Goal: Navigation & Orientation: Find specific page/section

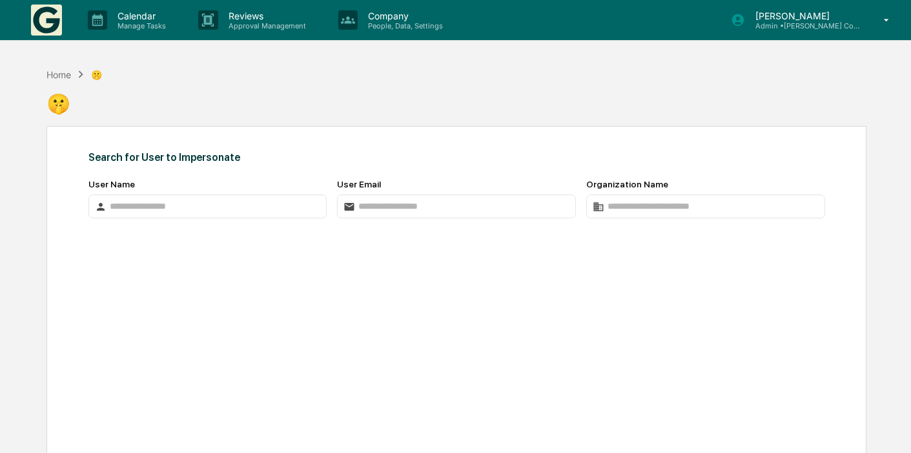
click at [788, 16] on p "[PERSON_NAME]" at bounding box center [805, 15] width 120 height 11
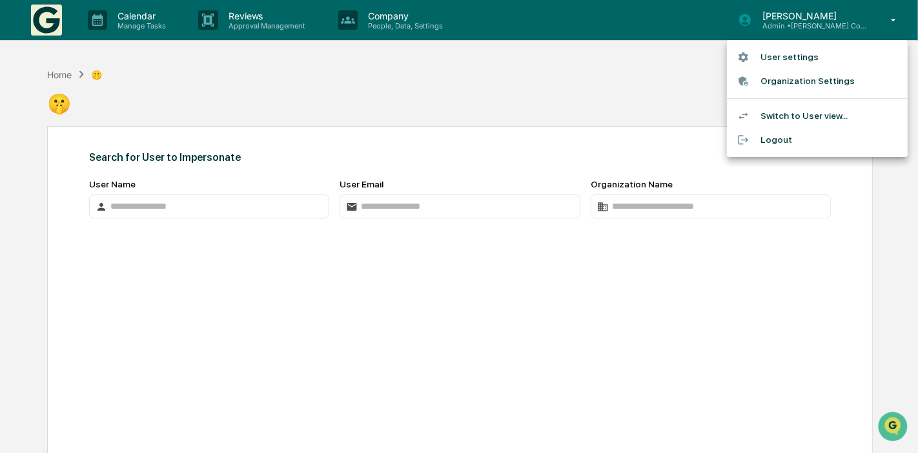
click at [540, 81] on div at bounding box center [459, 226] width 918 height 453
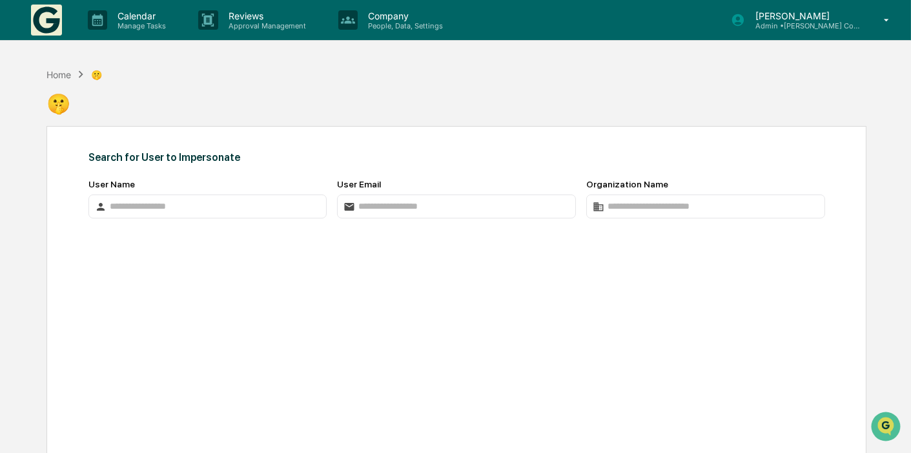
click at [56, 13] on img at bounding box center [46, 20] width 31 height 31
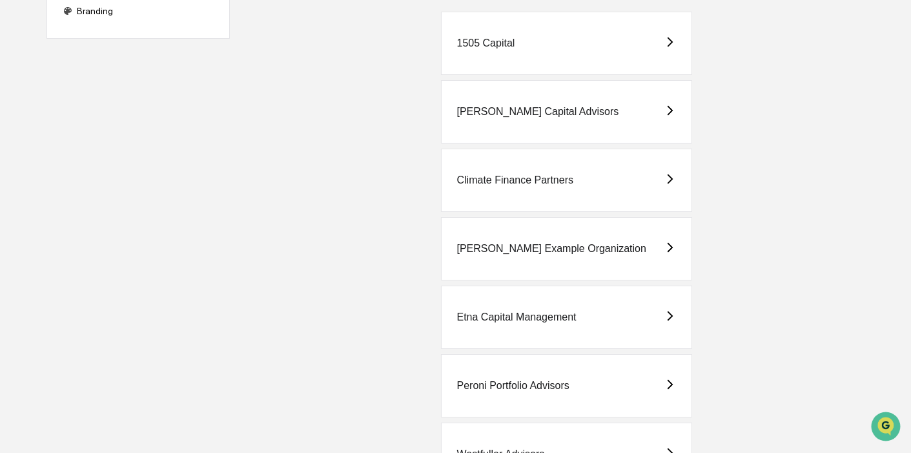
scroll to position [211, 0]
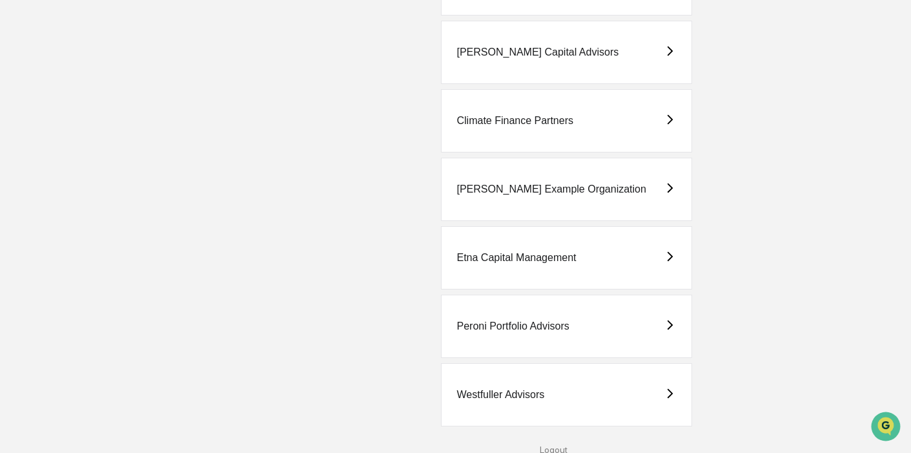
click at [537, 331] on div "Peroni Portfolio Advisors" at bounding box center [566, 325] width 251 height 63
